Goal: Task Accomplishment & Management: Complete application form

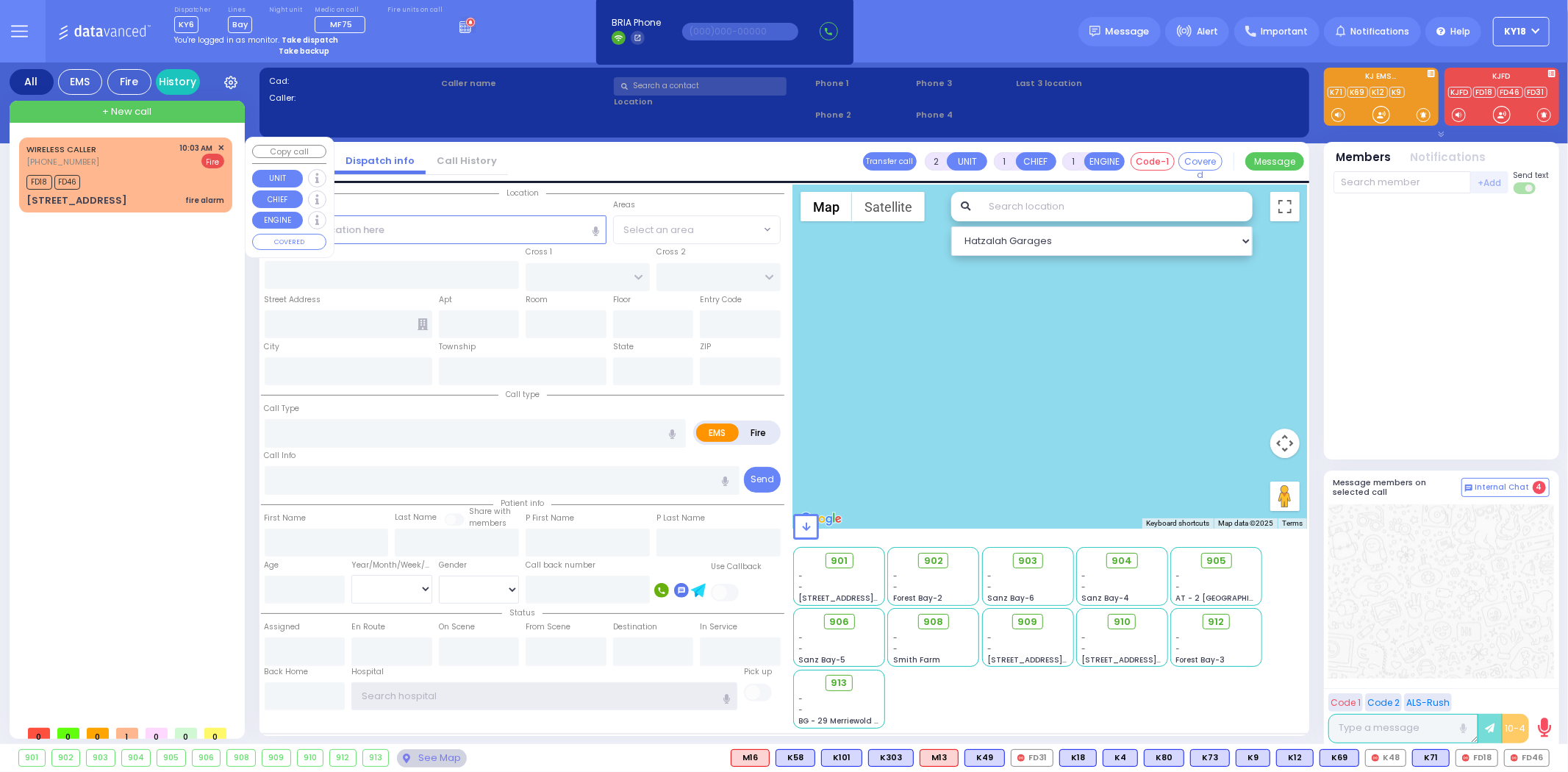
type input "ky18"
click at [162, 177] on div "FD18 FD46" at bounding box center [126, 180] width 198 height 19
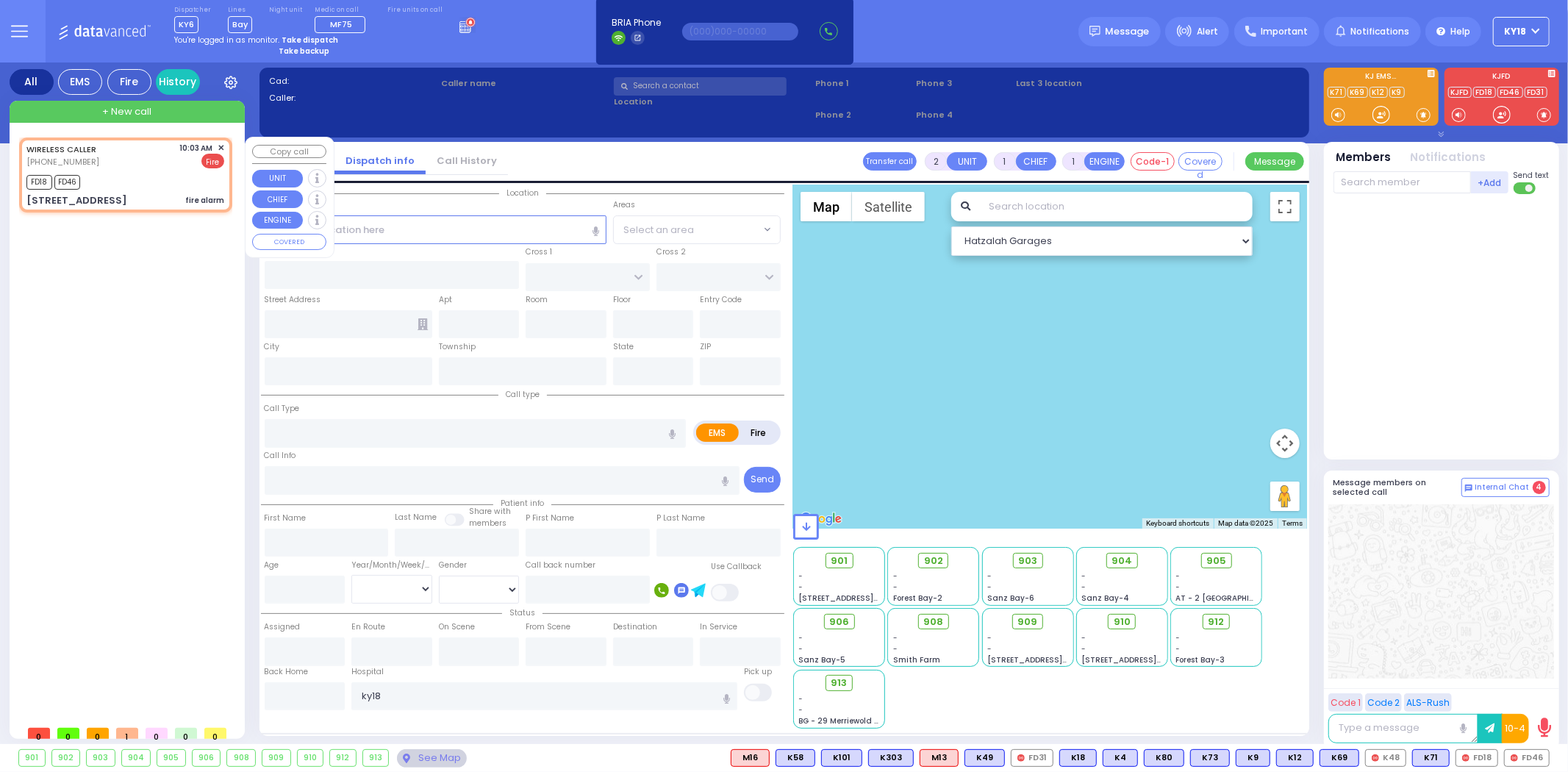
select select
type input "fire alarm"
radio input "false"
radio input "true"
select select
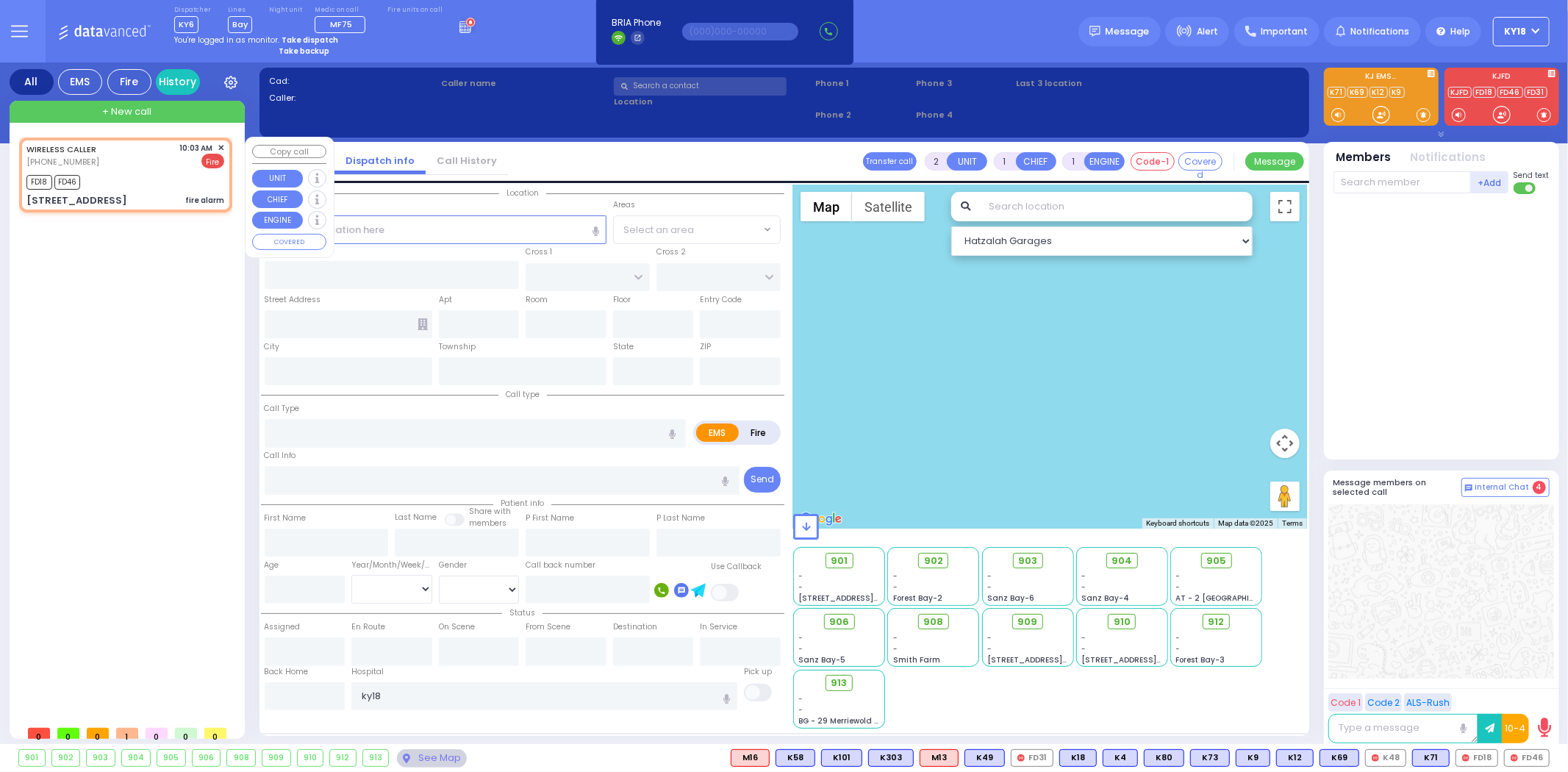
type input "10:03"
type input "10:05"
type input "HAYES COURT"
type input "EAHAL COURT"
type input "[STREET_ADDRESS]"
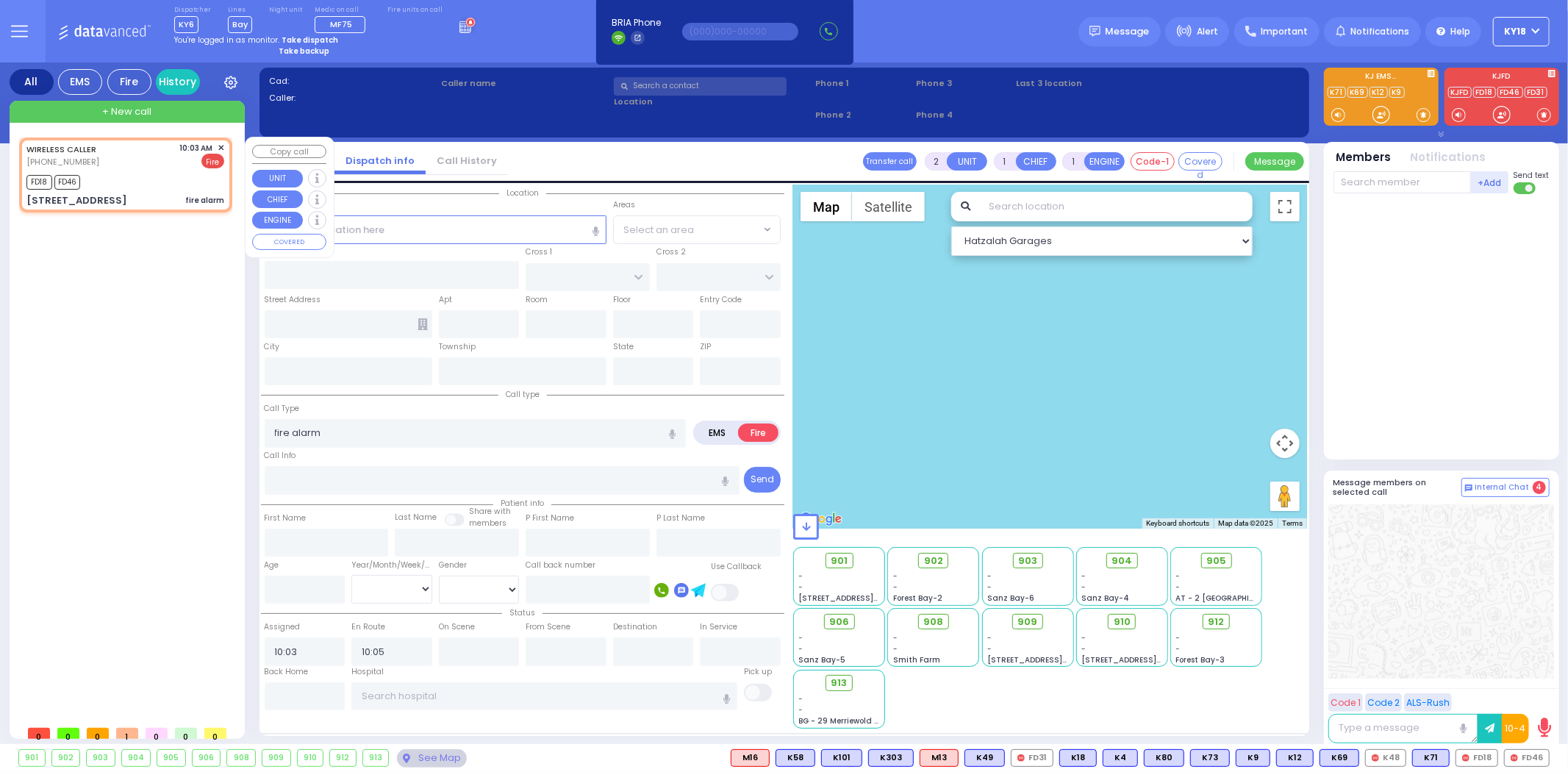
type input "Monroe"
type input "[US_STATE]"
type input "10950"
select select "SECTION 3"
select select "Hatzalah Garages"
